Goal: Transaction & Acquisition: Purchase product/service

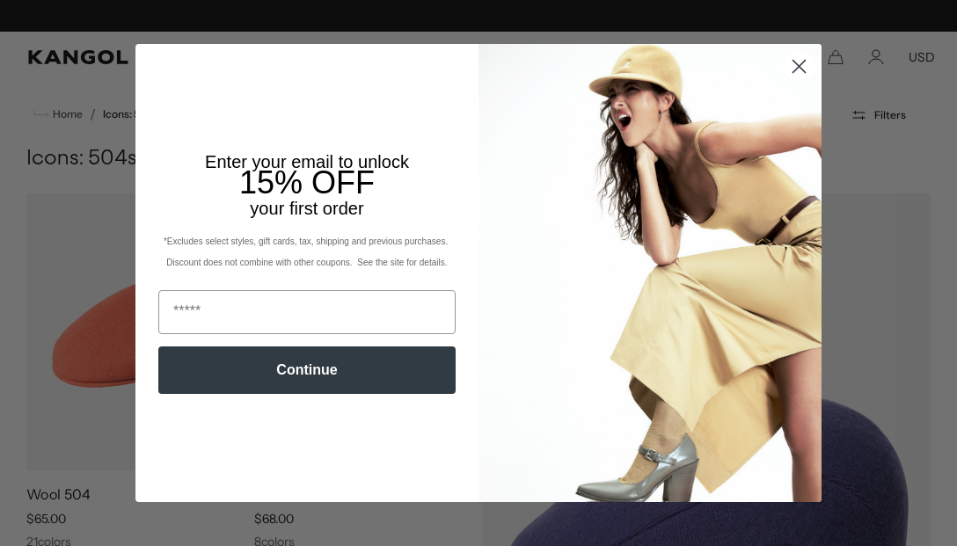
scroll to position [0, 362]
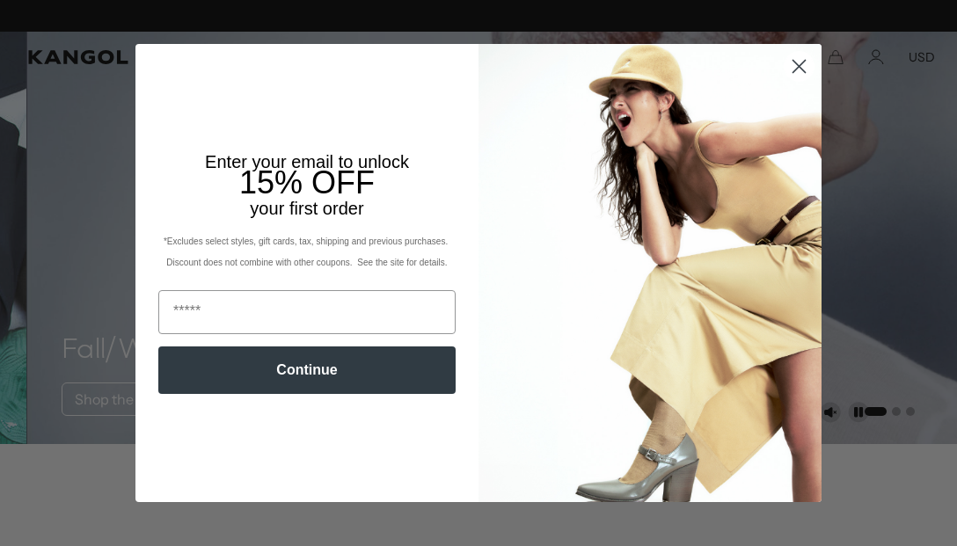
scroll to position [0, 362]
